Goal: Task Accomplishment & Management: Use online tool/utility

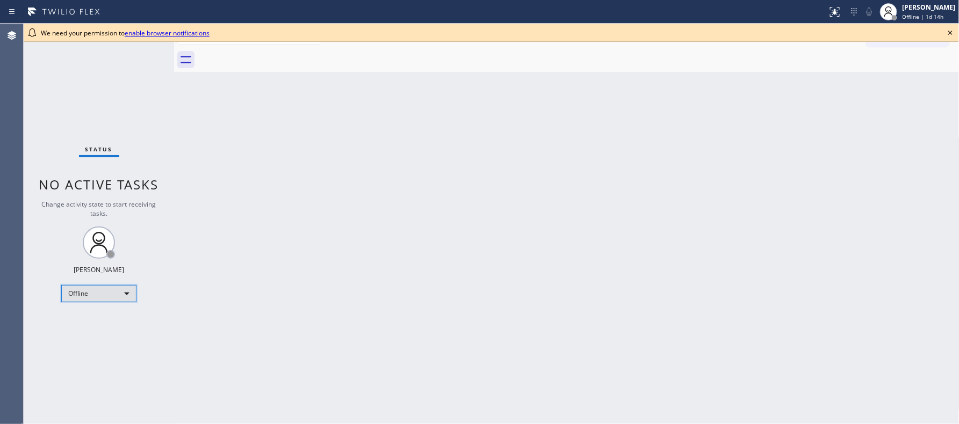
click at [121, 293] on div "Offline" at bounding box center [98, 293] width 75 height 17
click at [113, 342] on li "Break" at bounding box center [98, 348] width 73 height 13
click at [124, 291] on div "Offline" at bounding box center [98, 293] width 75 height 17
click at [100, 338] on li "Unavailable" at bounding box center [98, 335] width 73 height 13
click at [724, 31] on icon at bounding box center [950, 32] width 13 height 13
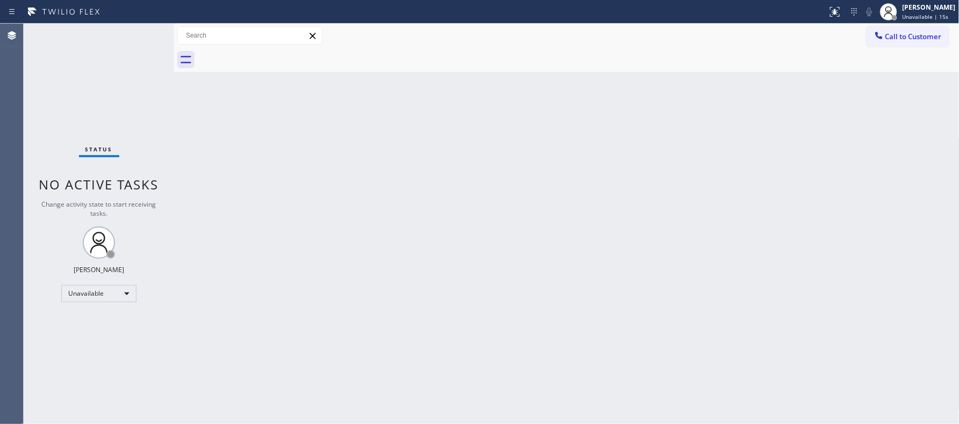
click at [114, 117] on div "Status No active tasks Change activity state to start receiving tasks. [PERSON_…" at bounding box center [99, 224] width 150 height 401
click at [474, 277] on div "Back to Dashboard Change Sender ID Customers Technicians Select a contact Outbo…" at bounding box center [566, 224] width 785 height 401
